Goal: Transaction & Acquisition: Obtain resource

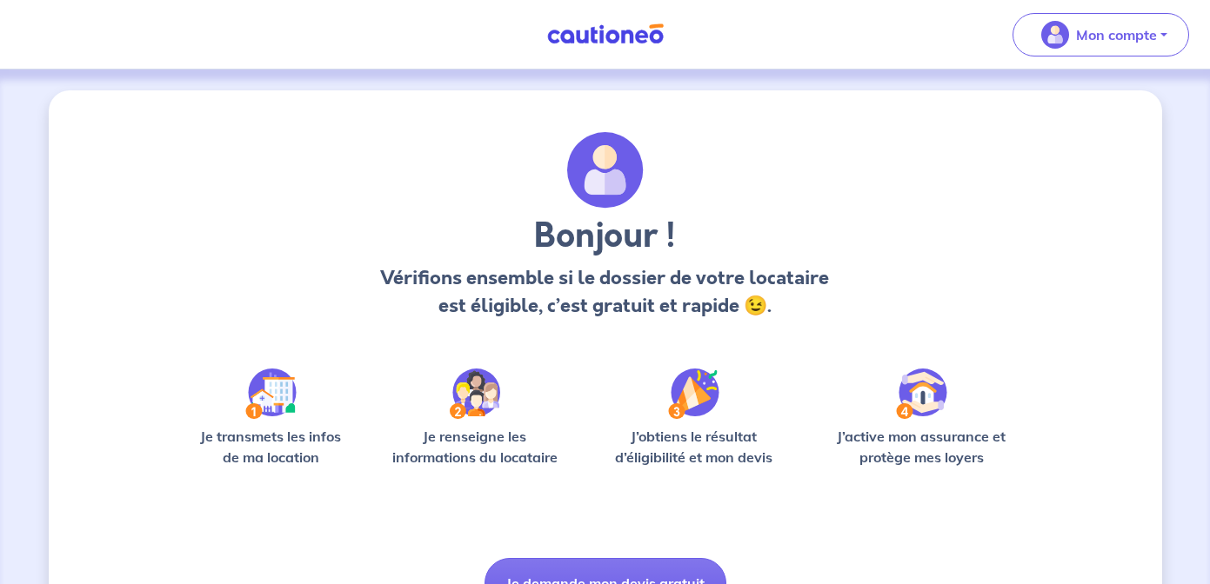
click at [958, 334] on div "Bonjour ! Vérifions ensemble si le dossier de votre locataire est éligible, c’e…" at bounding box center [605, 370] width 835 height 477
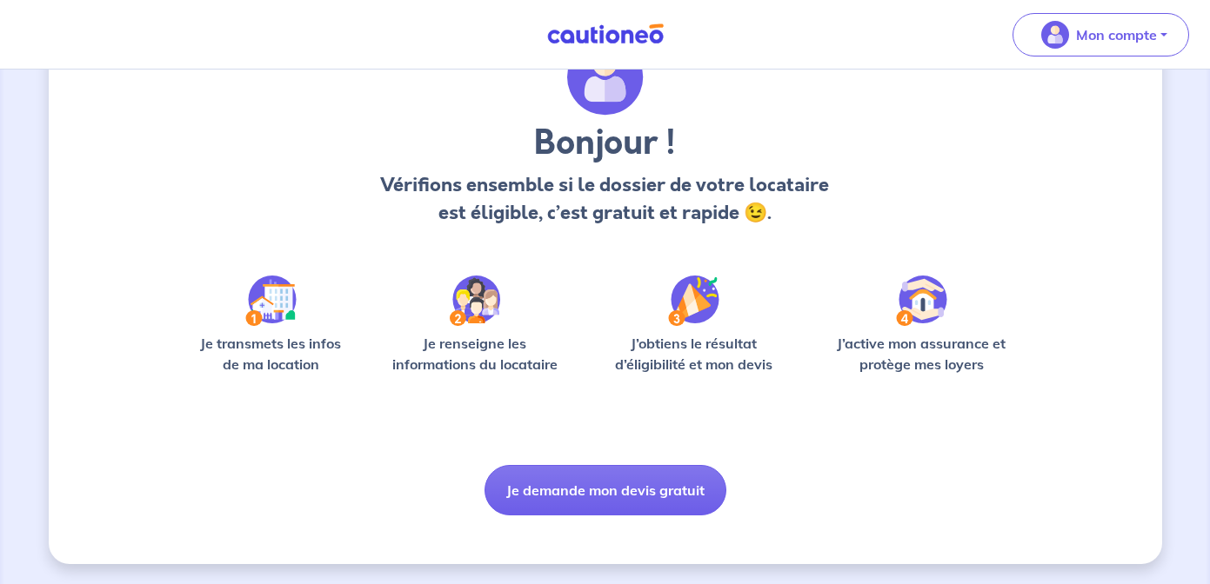
scroll to position [94, 0]
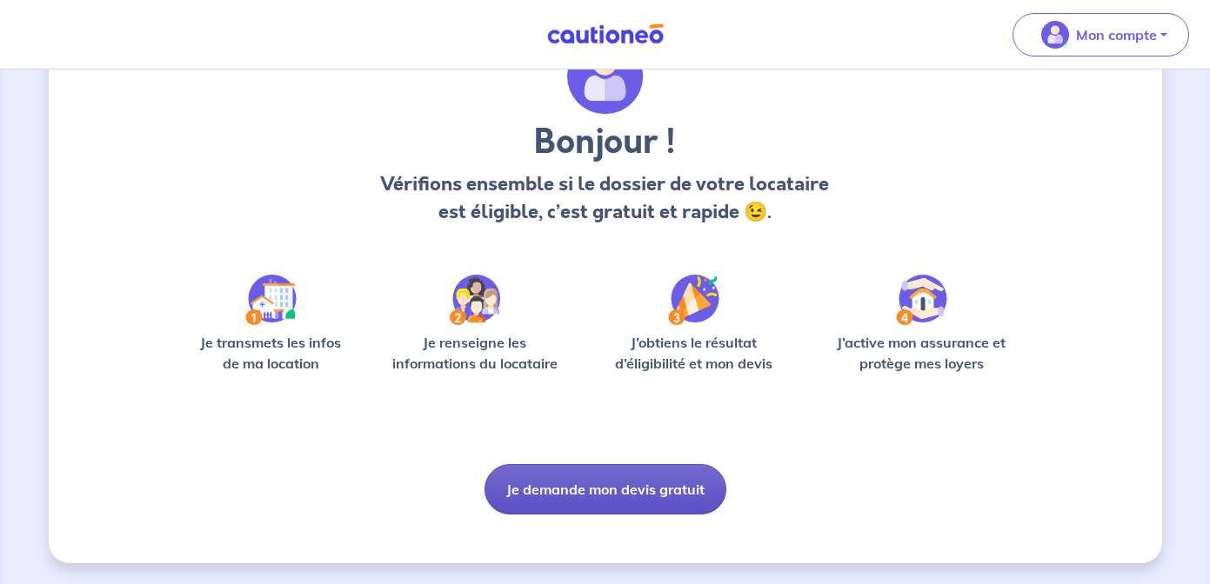
click at [644, 490] on button "Je demande mon devis gratuit" at bounding box center [605, 489] width 242 height 50
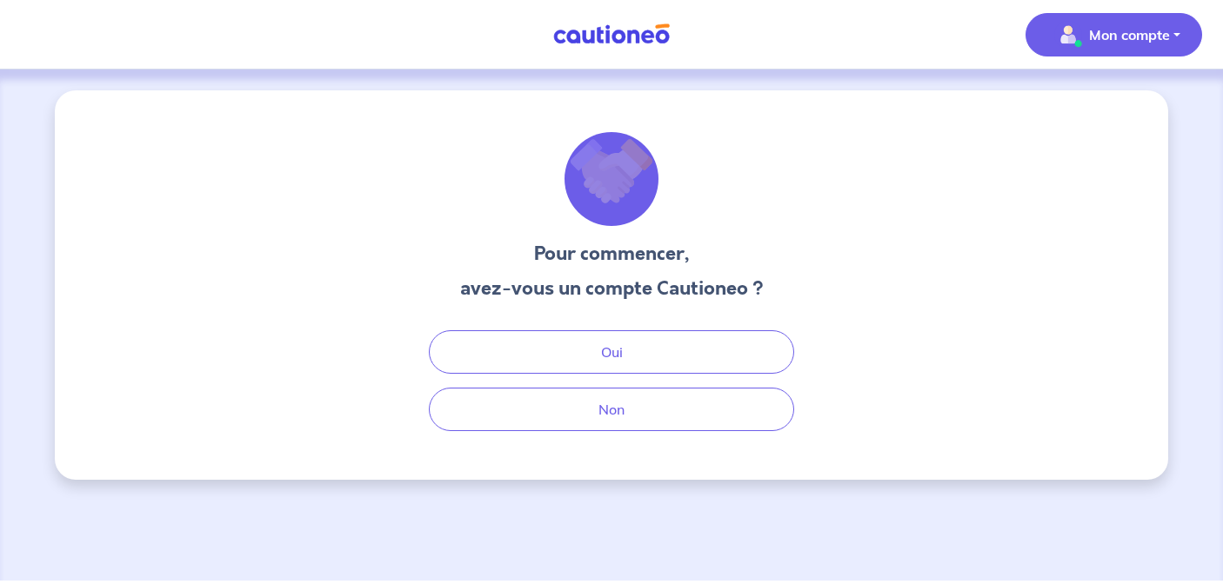
click at [1114, 35] on p "Mon compte" at bounding box center [1129, 34] width 81 height 21
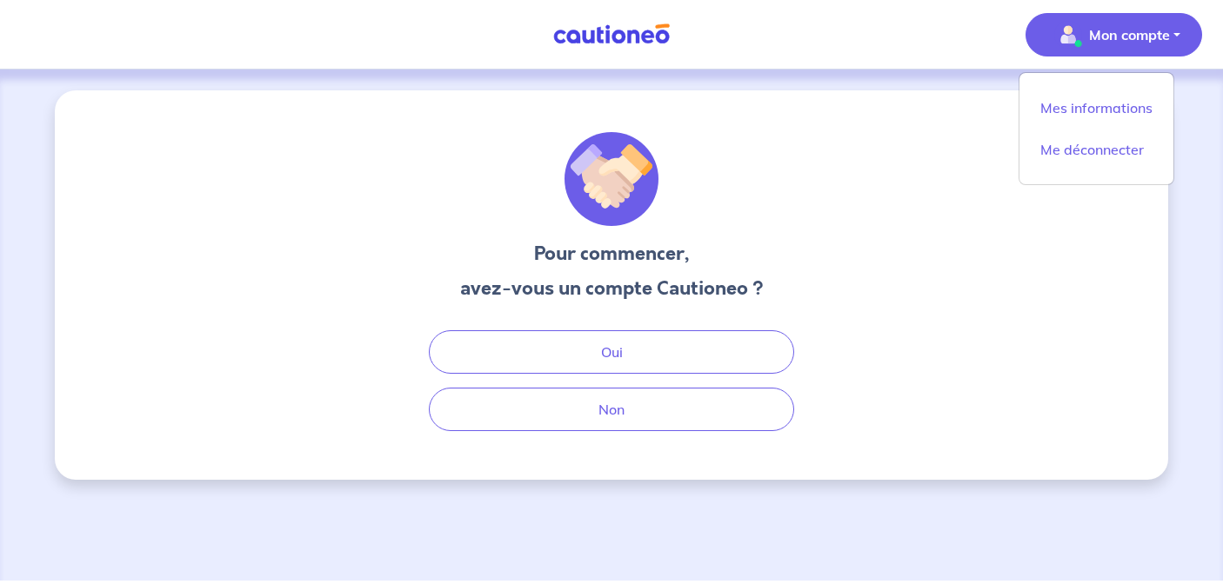
click at [852, 228] on div "Pour commencer, avez-vous un compte Cautioneo ? Oui Non" at bounding box center [611, 285] width 1113 height 390
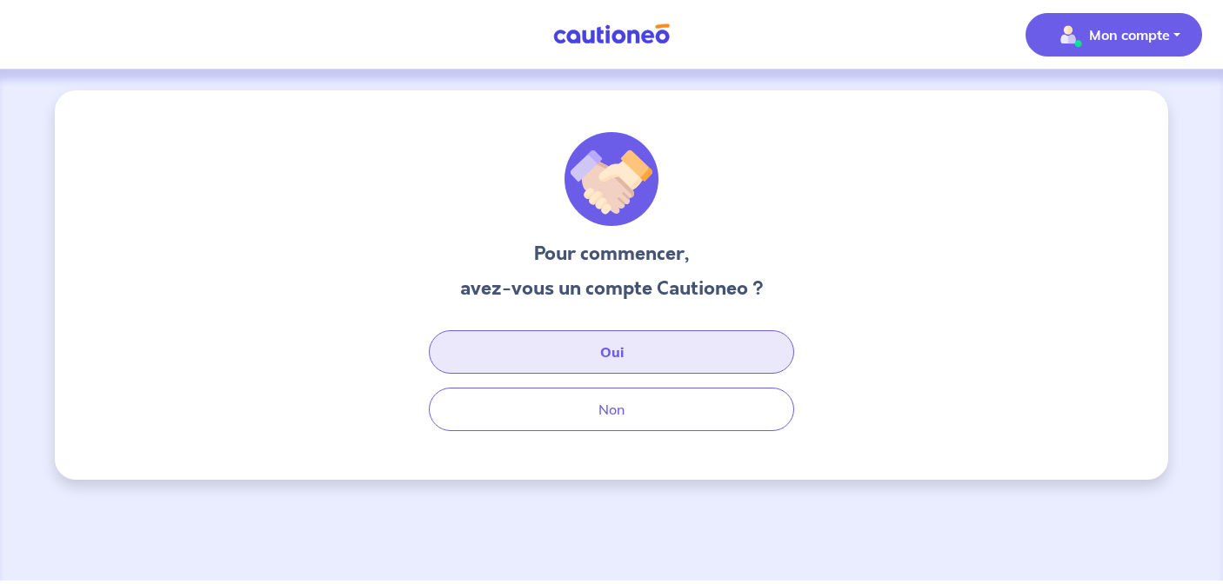
click at [651, 354] on button "Oui" at bounding box center [611, 351] width 365 height 43
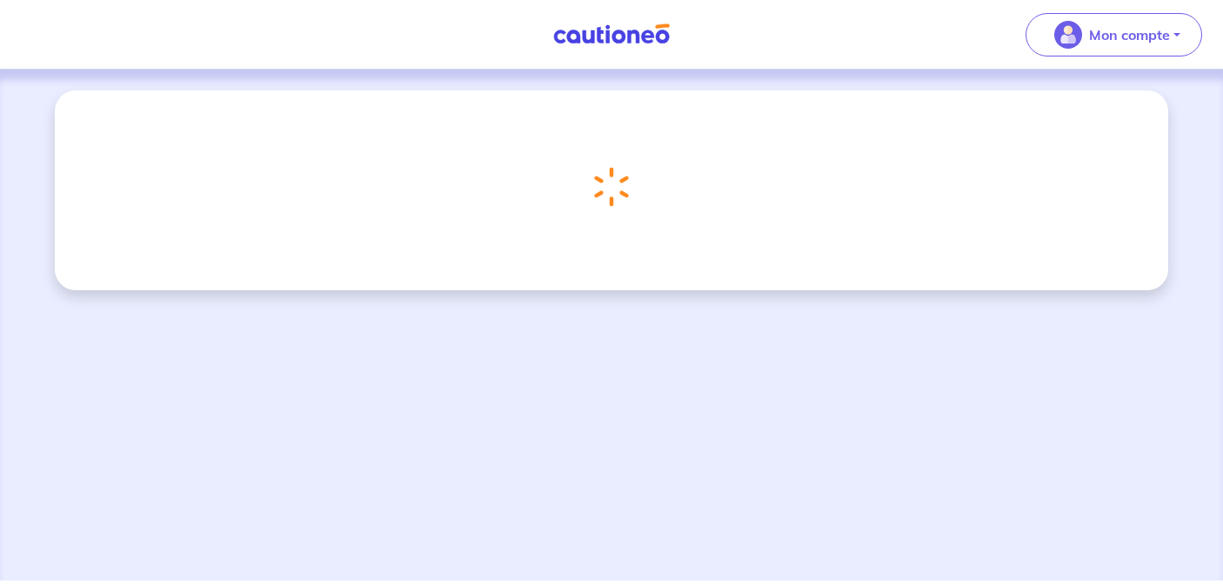
click at [563, 39] on img at bounding box center [611, 34] width 130 height 22
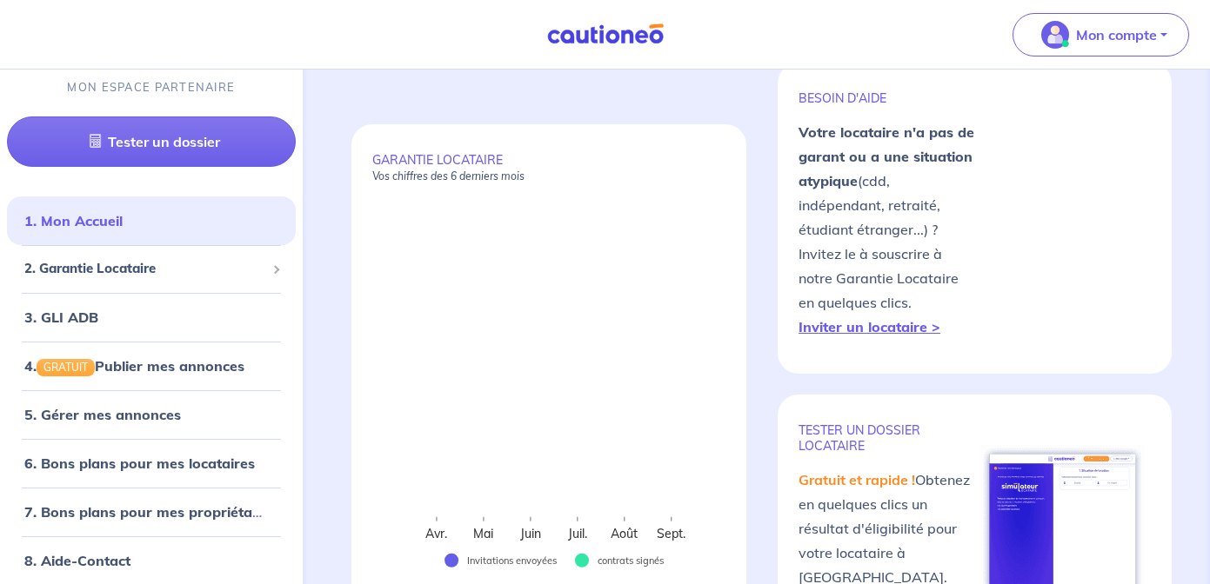
scroll to position [139, 0]
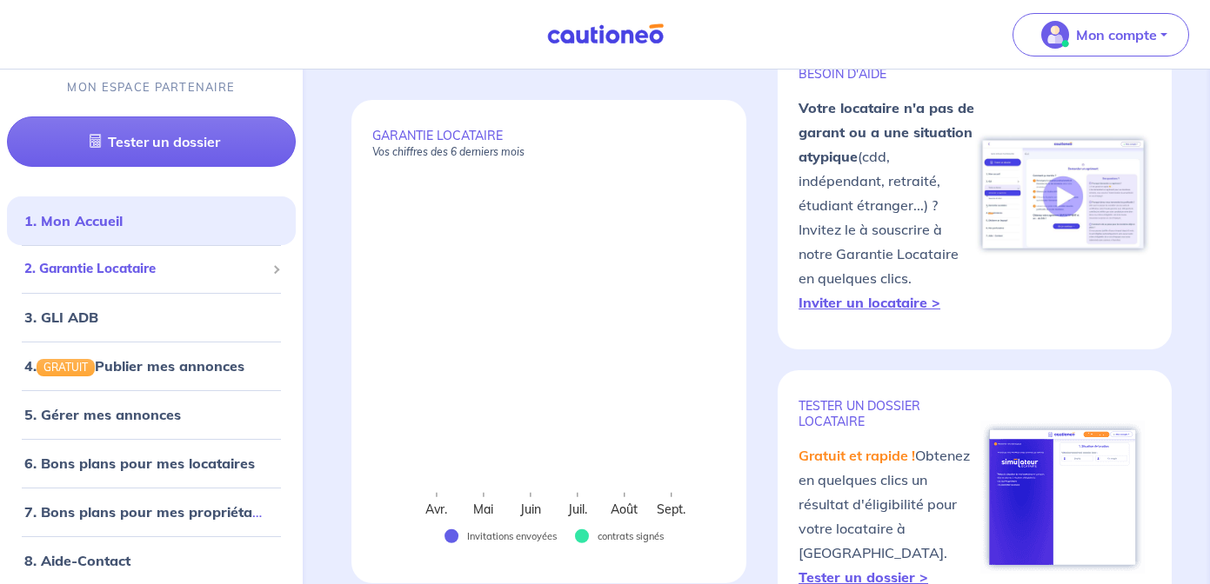
click at [144, 266] on span "2. Garantie Locataire" at bounding box center [144, 269] width 241 height 20
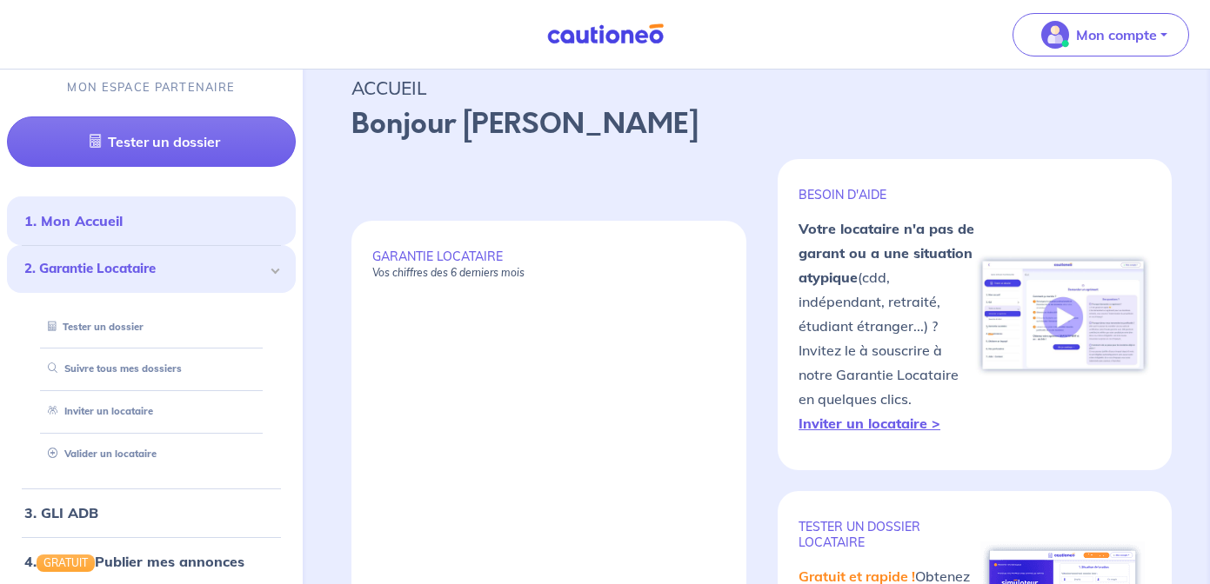
scroll to position [0, 0]
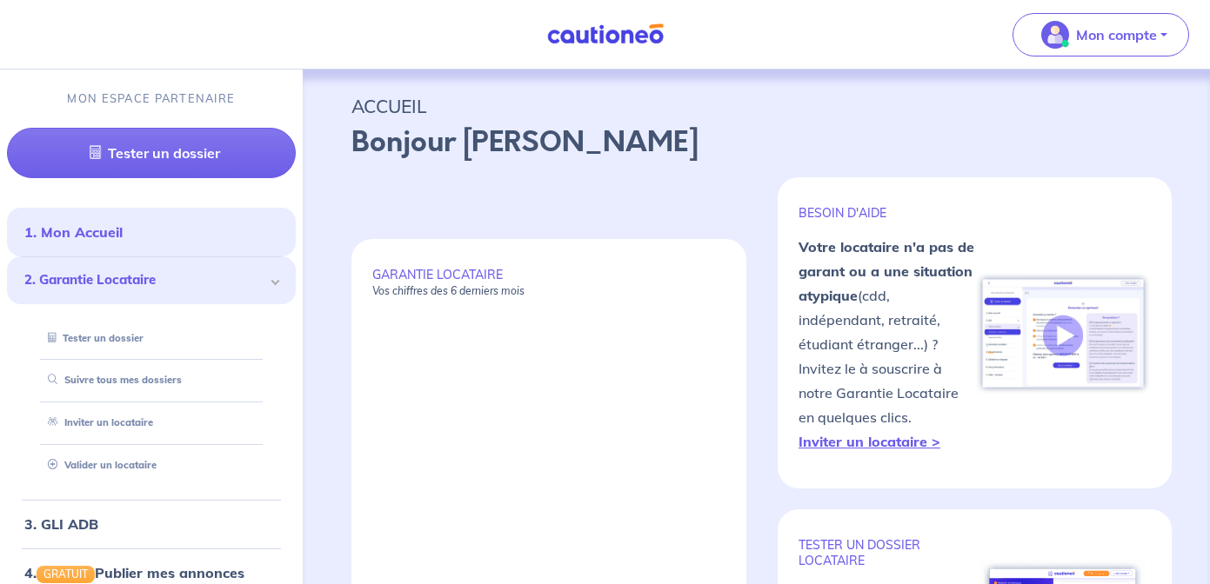
click at [557, 185] on div "GARANTIE LOCATAIRE Vos chiffres des 6 derniers mois Avr. Mai Juin Juil. Août Se…" at bounding box center [756, 480] width 810 height 607
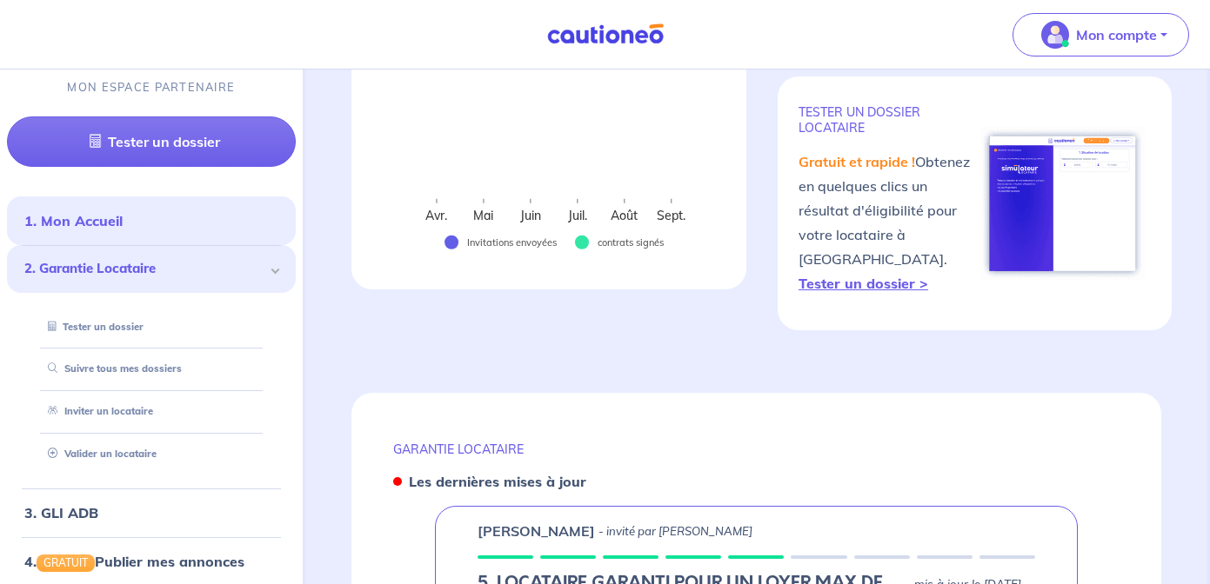
scroll to position [452, 0]
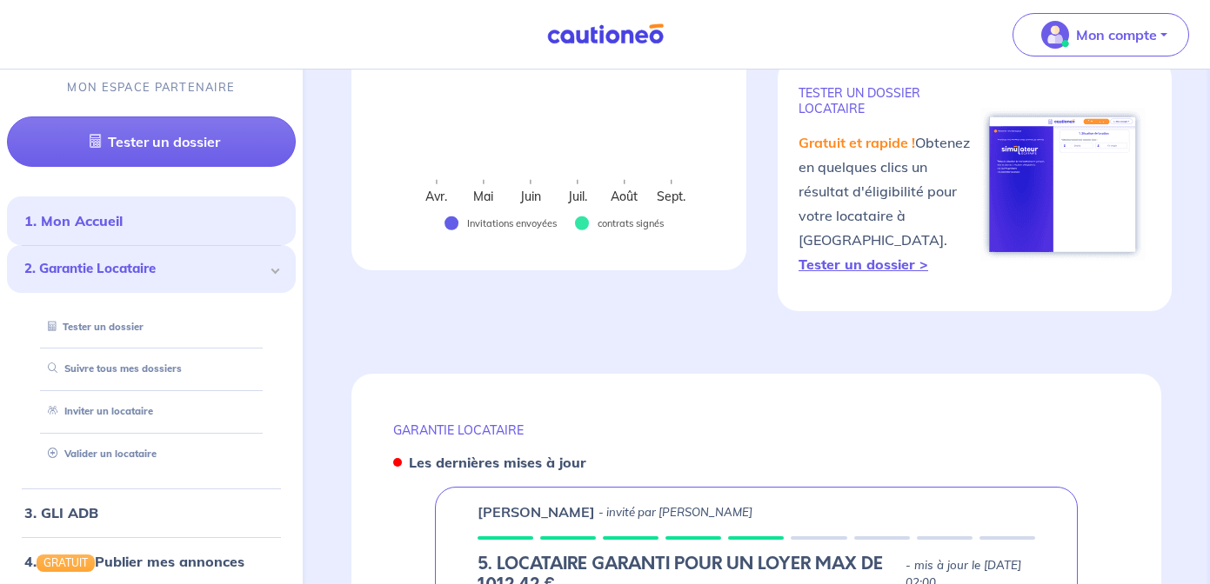
click at [814, 328] on div "BESOIN D'AIDE Votre locataire n'a pas de garant ou a une situation atypique (cd…" at bounding box center [974, 28] width 394 height 607
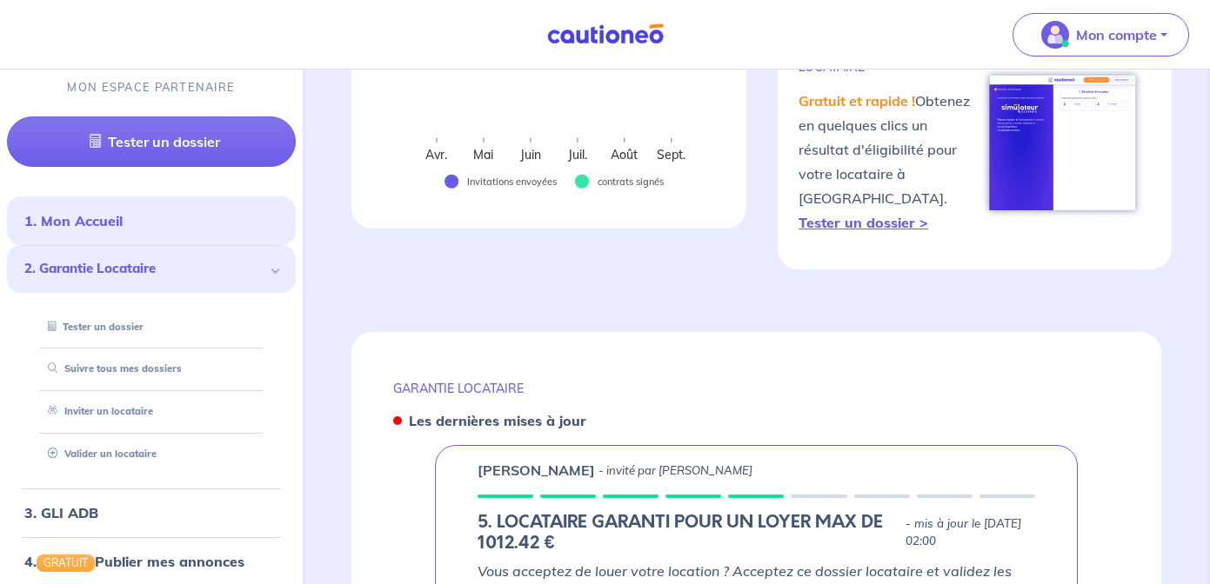
scroll to position [487, 0]
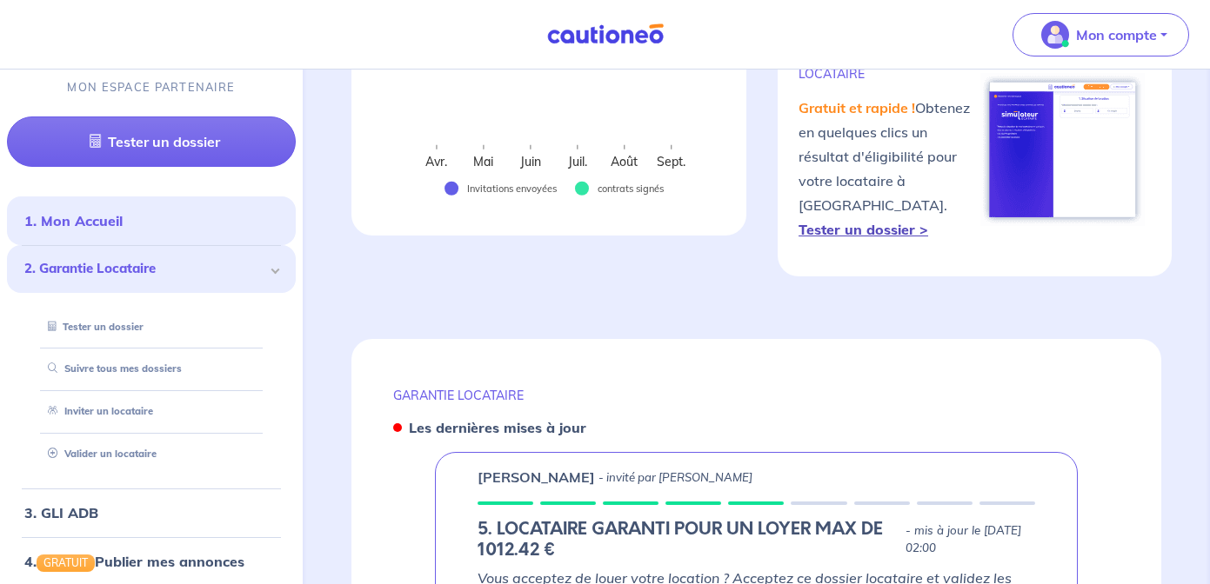
click at [877, 224] on strong "Tester un dossier >" at bounding box center [863, 229] width 130 height 17
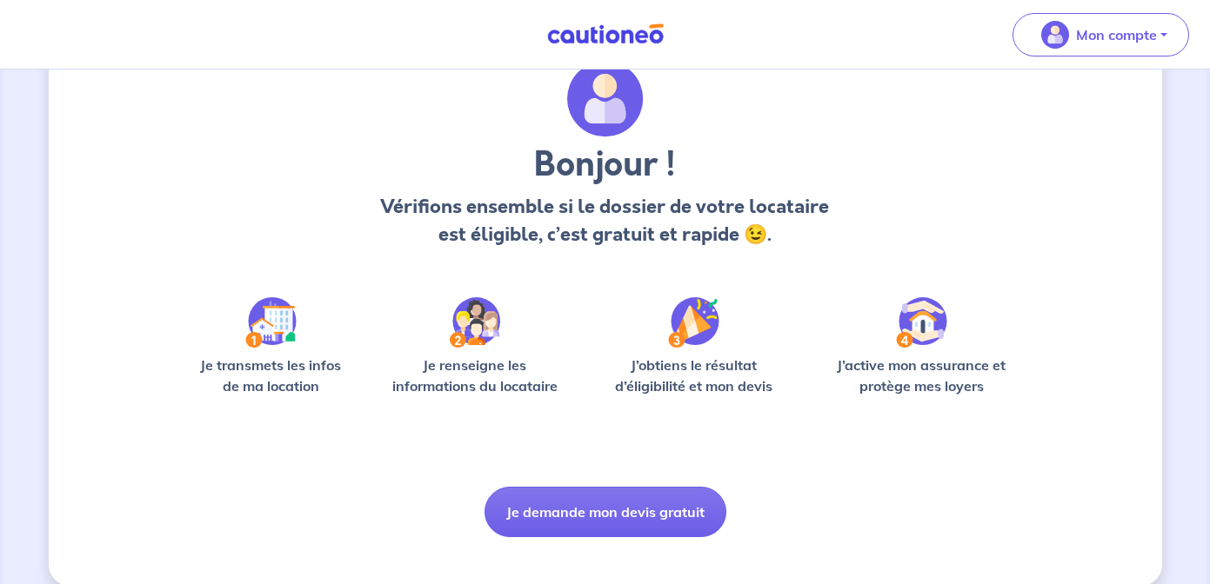
scroll to position [94, 0]
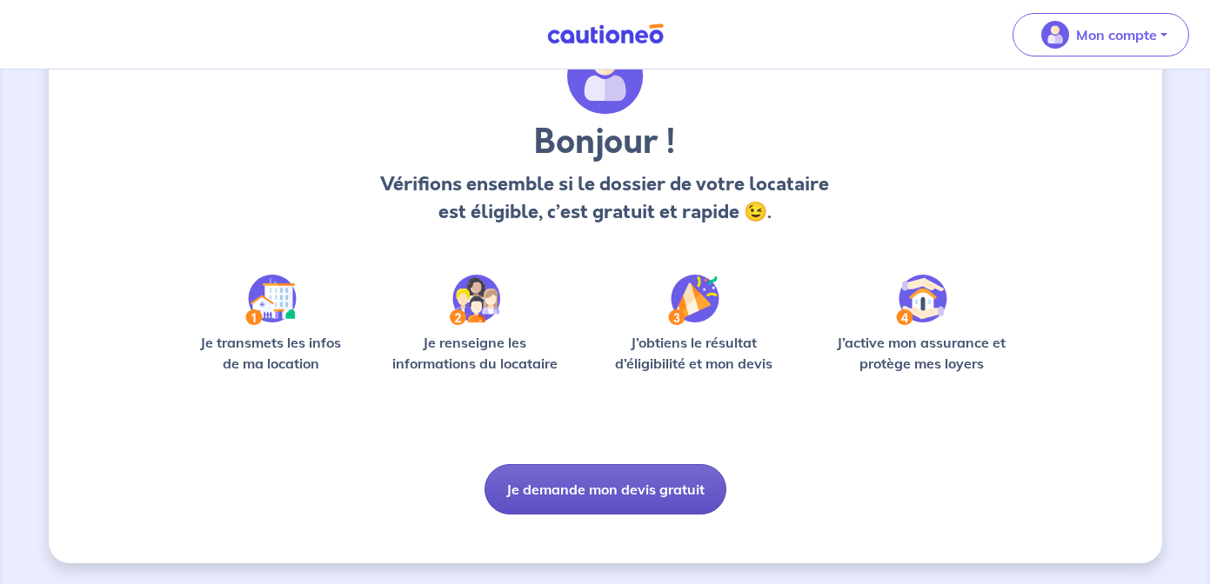
click at [616, 500] on button "Je demande mon devis gratuit" at bounding box center [605, 489] width 242 height 50
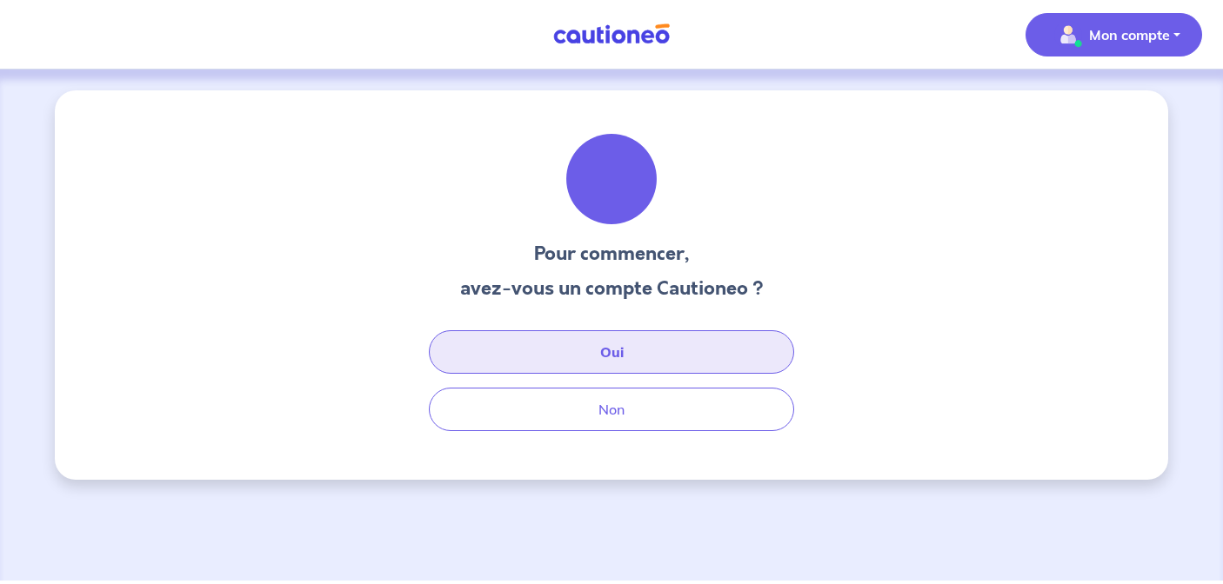
click at [655, 345] on button "Oui" at bounding box center [611, 351] width 365 height 43
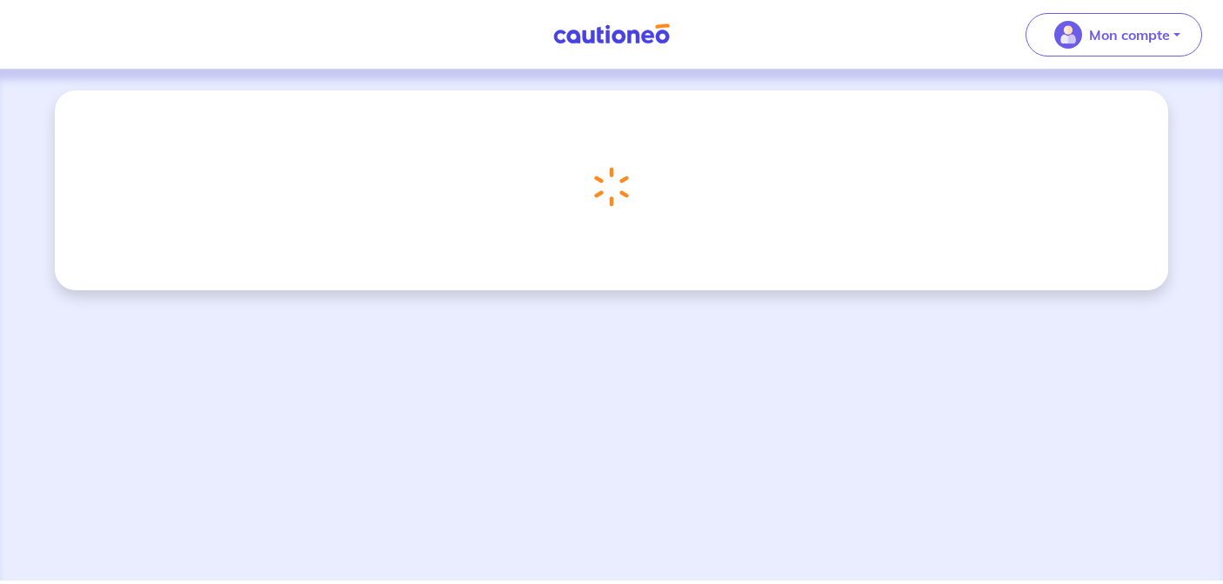
click at [638, 31] on img at bounding box center [611, 34] width 130 height 22
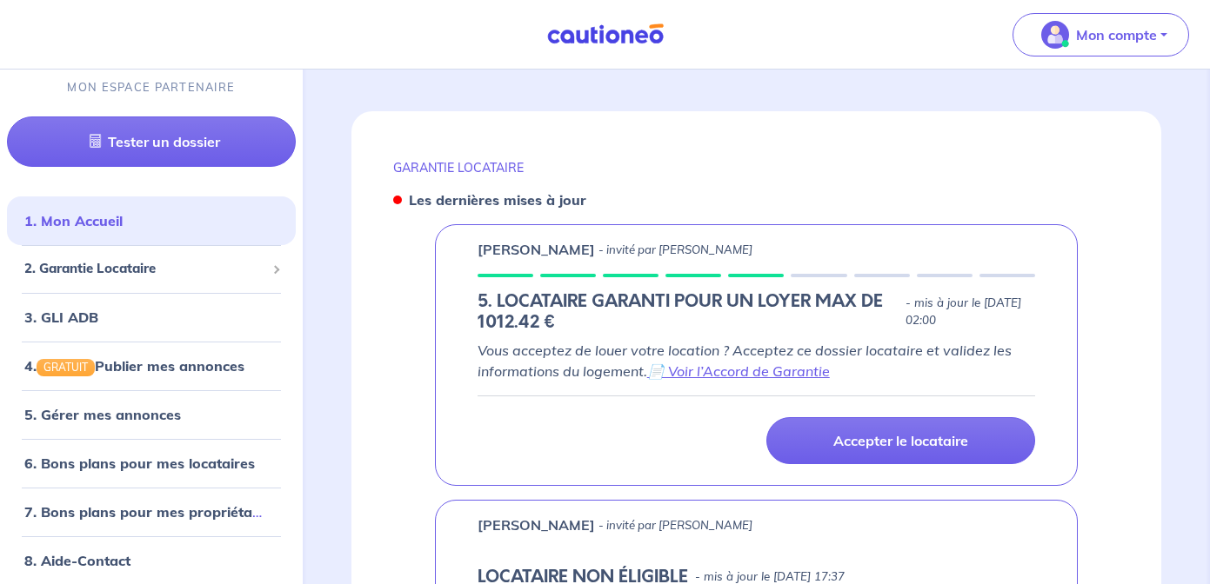
scroll to position [696, 0]
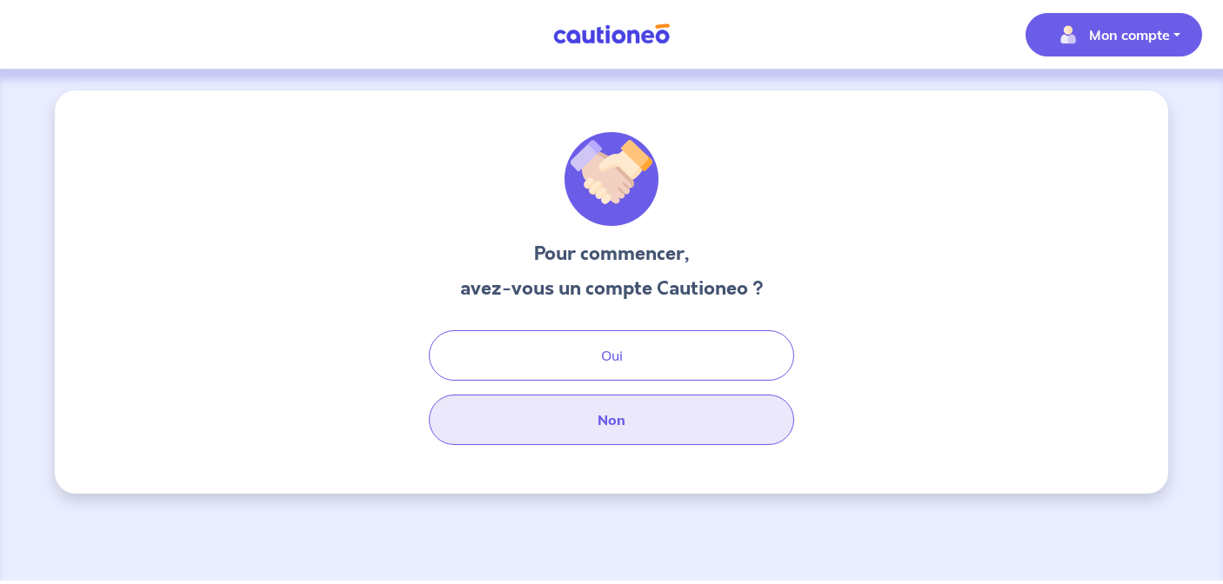
click at [595, 431] on button "Non" at bounding box center [611, 420] width 365 height 50
click at [641, 423] on button "Non" at bounding box center [611, 420] width 365 height 50
